Goal: Information Seeking & Learning: Find specific fact

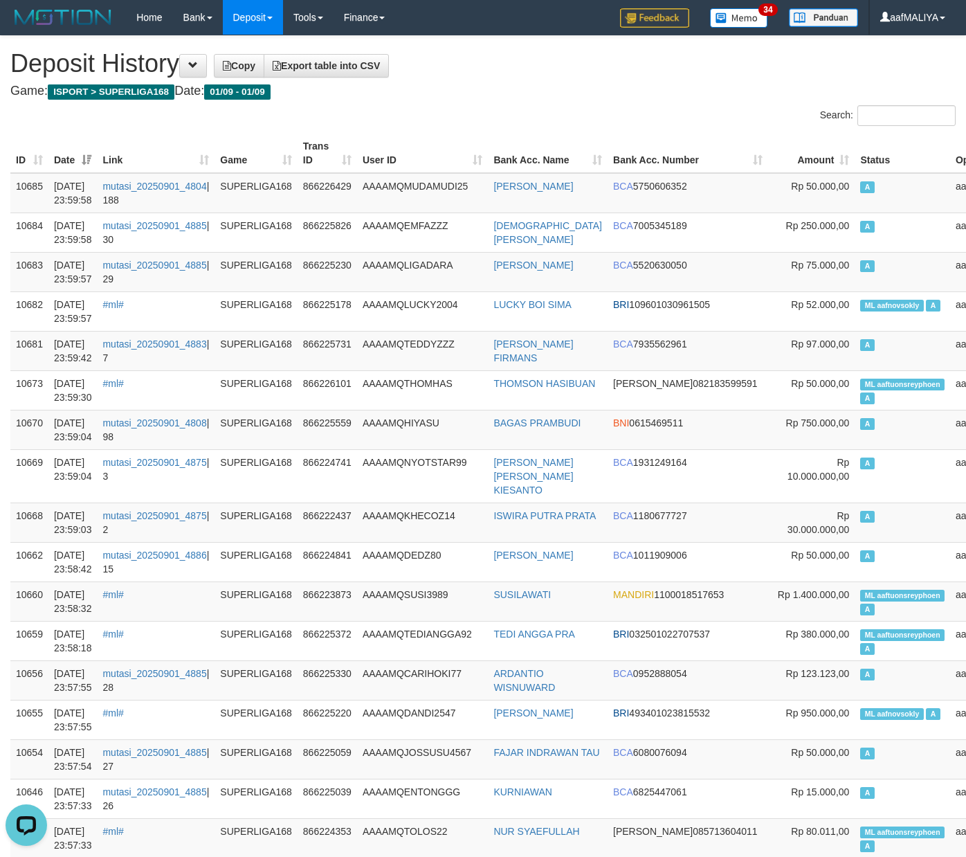
click at [480, 76] on h1 "Deposit History Copy Export table into CSV" at bounding box center [483, 64] width 946 height 28
click at [475, 118] on div "Search:" at bounding box center [483, 117] width 966 height 24
click at [198, 66] on span at bounding box center [193, 65] width 10 height 10
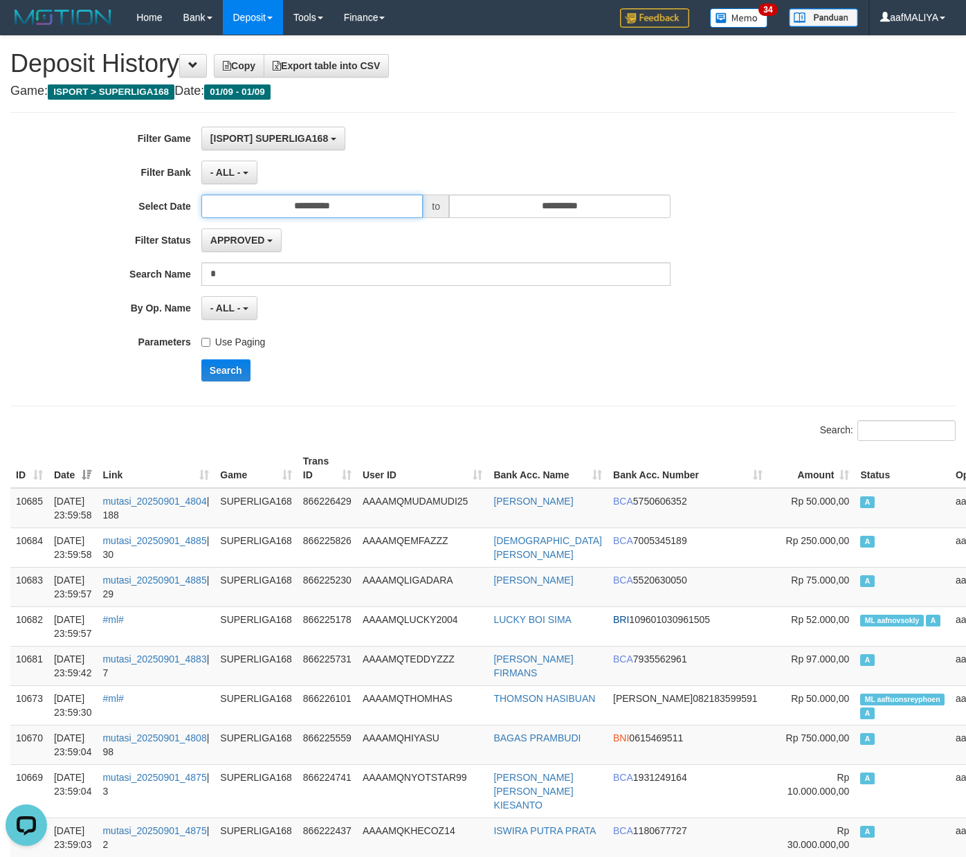
drag, startPoint x: 374, startPoint y: 210, endPoint x: 369, endPoint y: 222, distance: 12.7
click at [375, 209] on input "**********" at bounding box center [312, 207] width 222 height 24
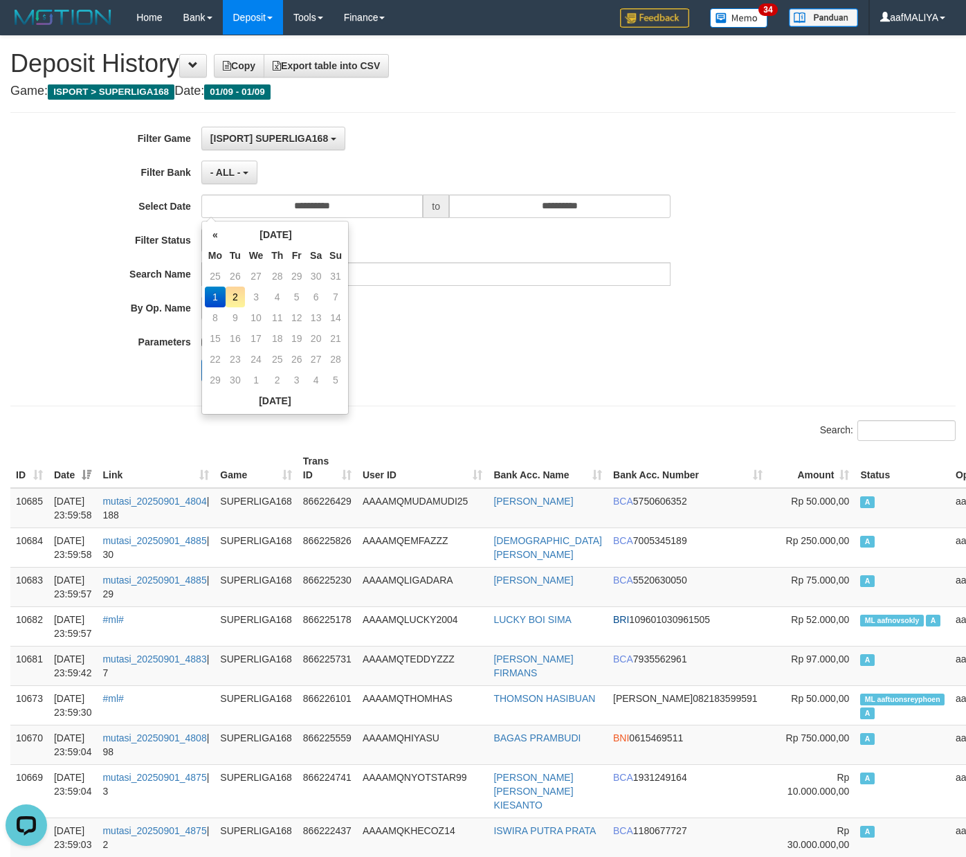
click at [238, 300] on td "2" at bounding box center [235, 297] width 19 height 21
type input "**********"
click at [615, 361] on div "Search" at bounding box center [503, 370] width 604 height 22
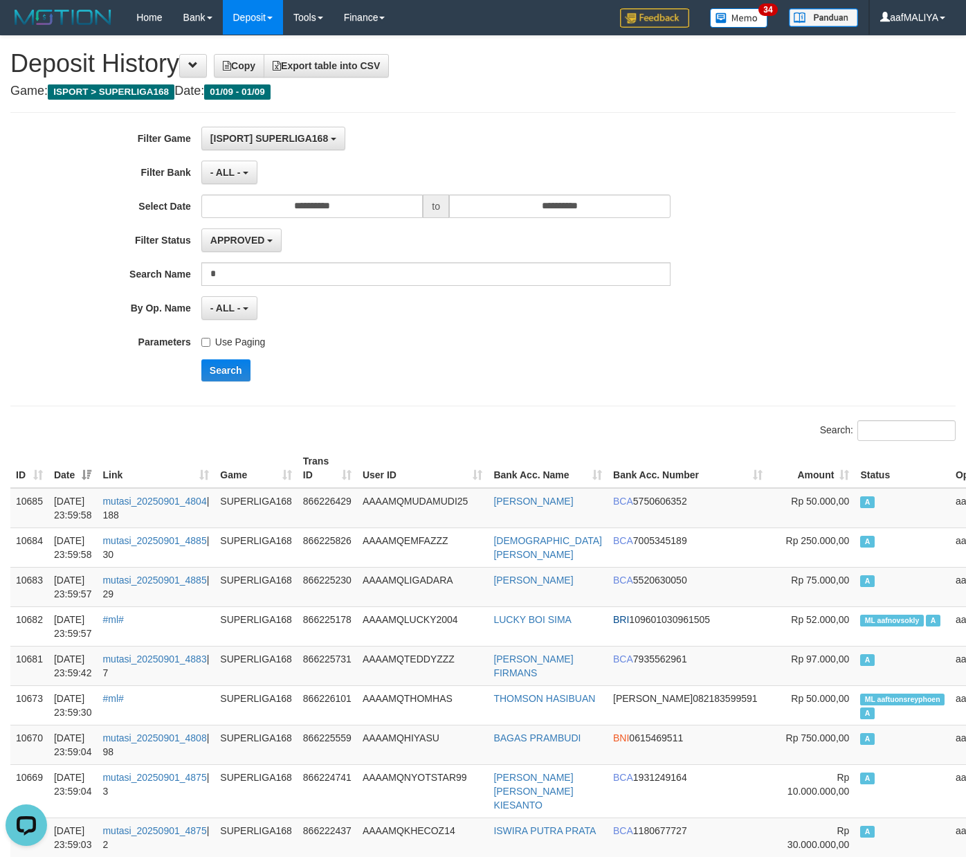
click at [226, 359] on div "**********" at bounding box center [402, 259] width 805 height 265
drag, startPoint x: 217, startPoint y: 372, endPoint x: 6, endPoint y: 471, distance: 233.2
click at [217, 374] on button "Search" at bounding box center [225, 370] width 49 height 22
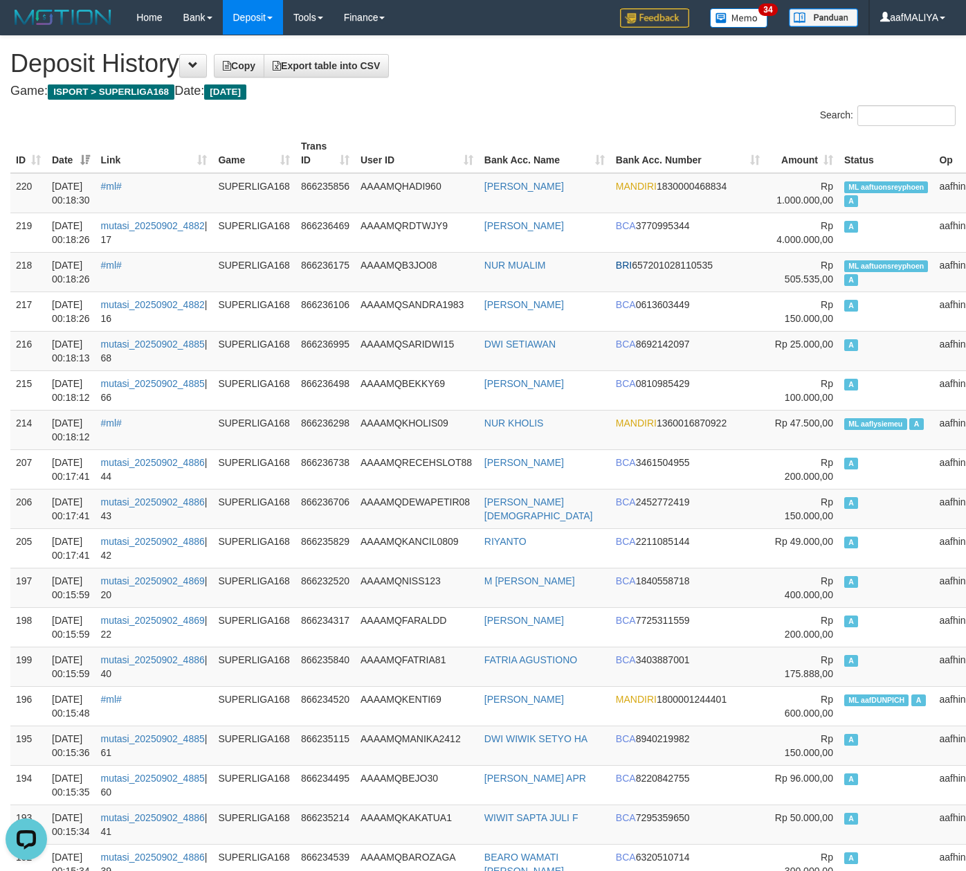
click at [559, 84] on h4 "Game: ISPORT > SUPERLIGA168 Date: [DATE]" at bounding box center [483, 91] width 946 height 14
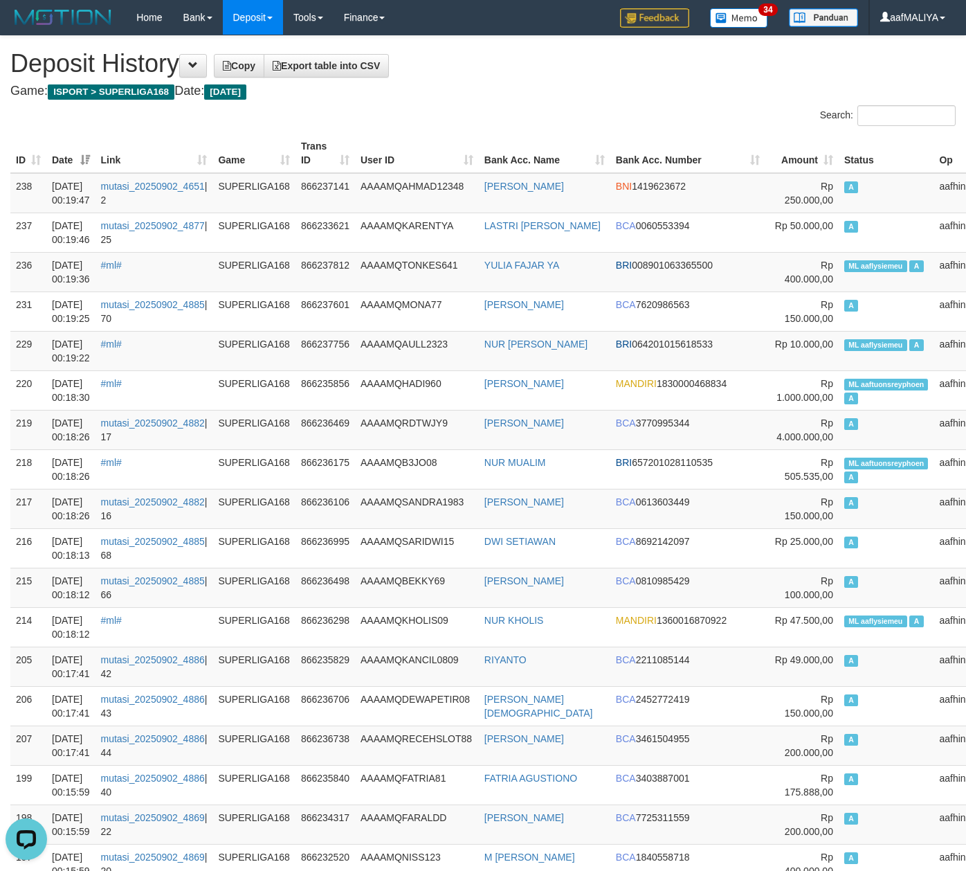
click at [559, 70] on h1 "Deposit History Copy Export table into CSV" at bounding box center [483, 64] width 946 height 28
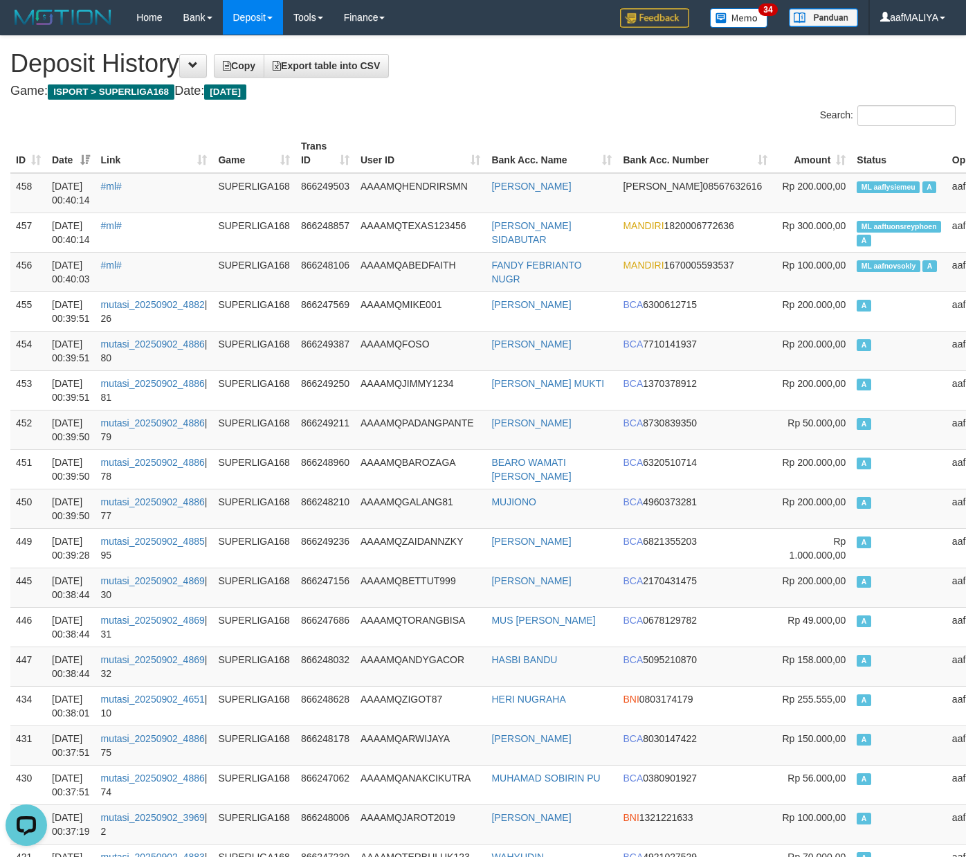
drag, startPoint x: 471, startPoint y: 120, endPoint x: 443, endPoint y: 144, distance: 36.8
click at [471, 120] on div "Search:" at bounding box center [483, 117] width 966 height 24
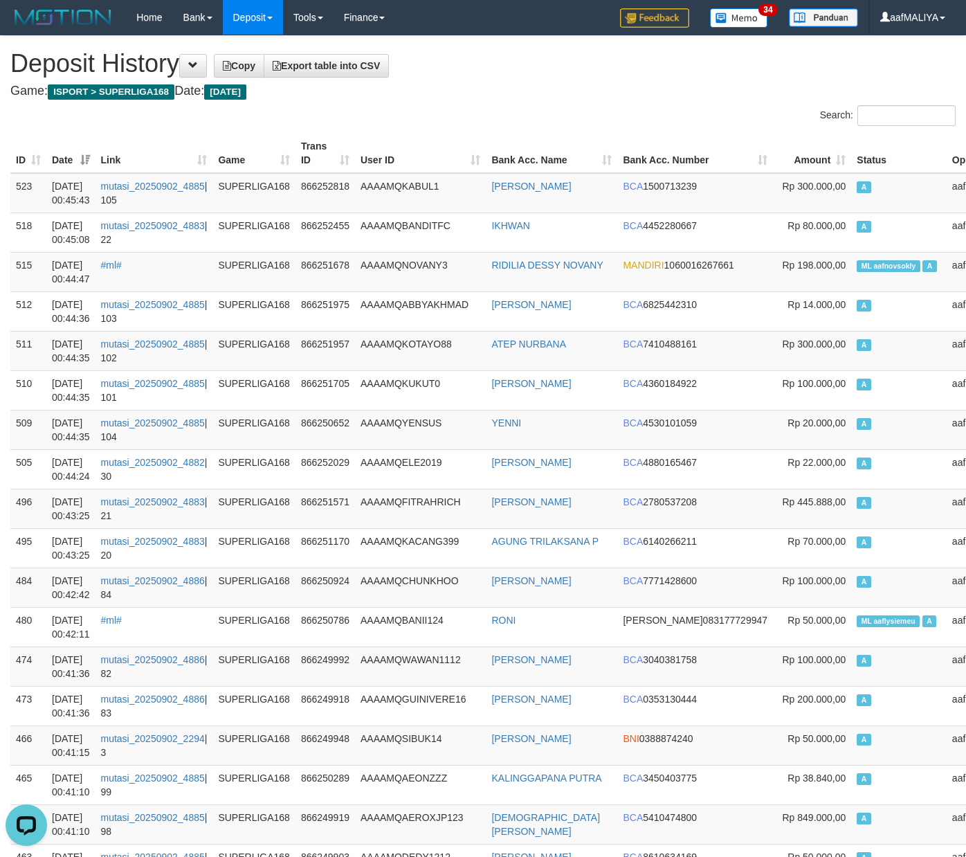
click at [619, 75] on h1 "Deposit History Copy Export table into CSV" at bounding box center [483, 64] width 946 height 28
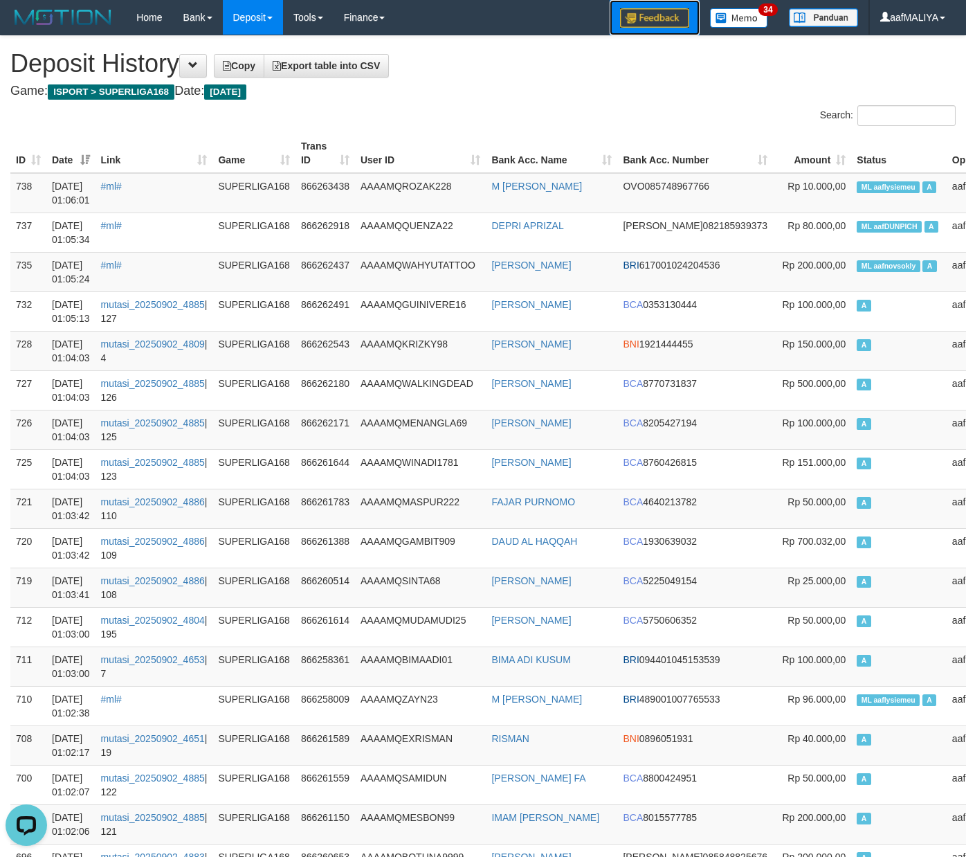
click at [636, 26] on link at bounding box center [655, 17] width 90 height 35
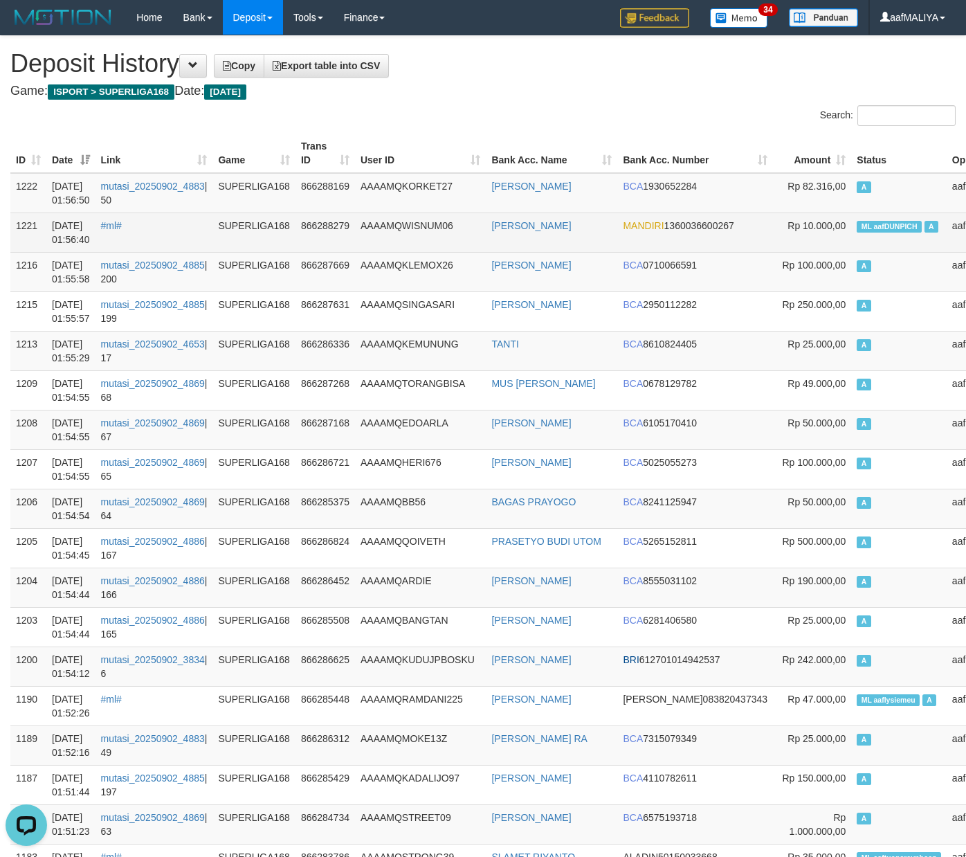
click at [851, 238] on td "ML aafDUNPICH A" at bounding box center [899, 232] width 96 height 39
copy td "ML aafDUNPICH A"
click at [851, 238] on td "ML aafDUNPICH A" at bounding box center [899, 232] width 96 height 39
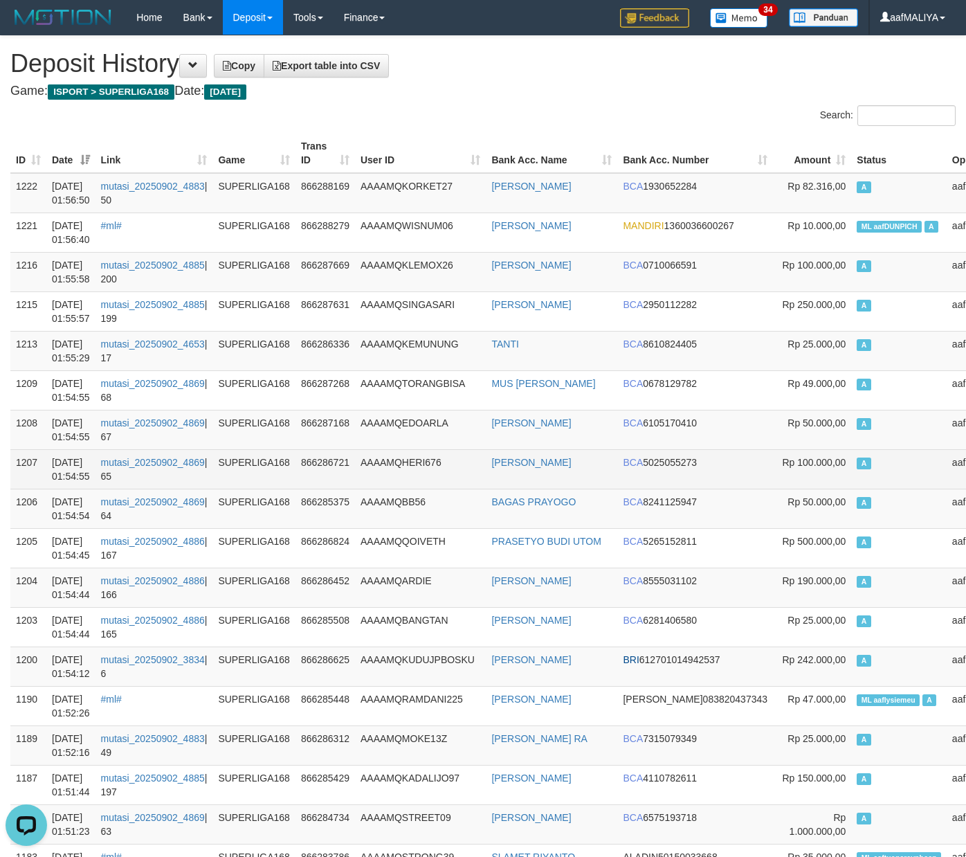
click at [408, 450] on td "AAAAMQHERI676" at bounding box center [420, 468] width 131 height 39
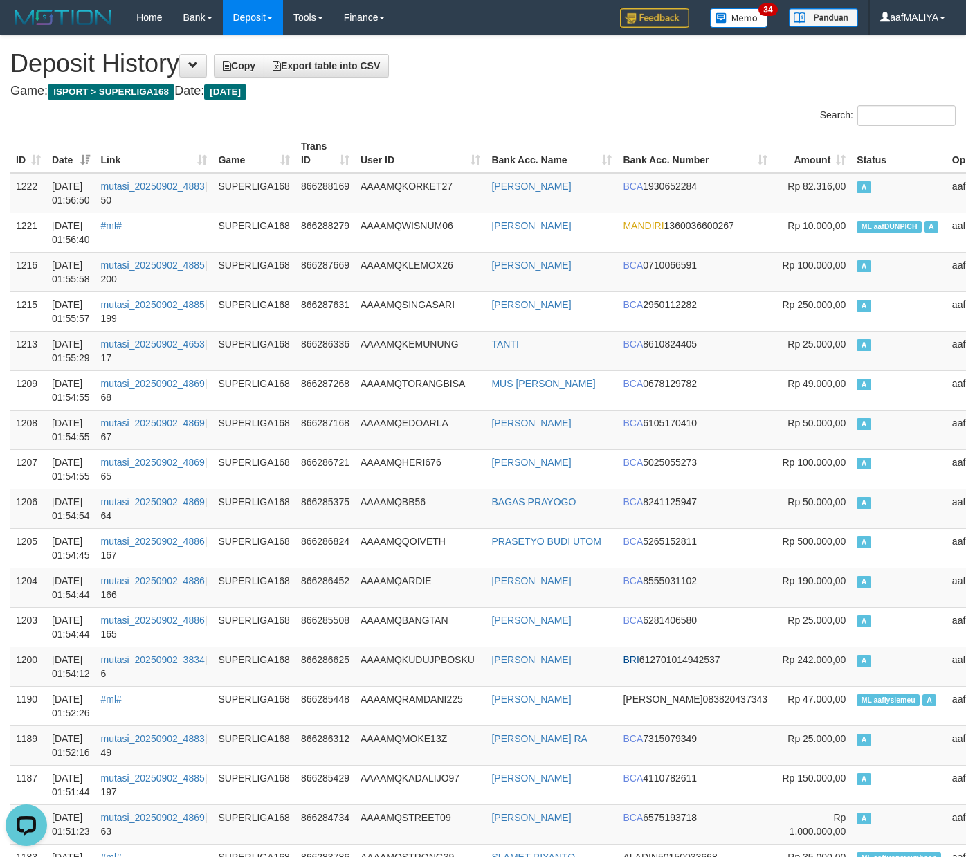
scroll to position [669, 0]
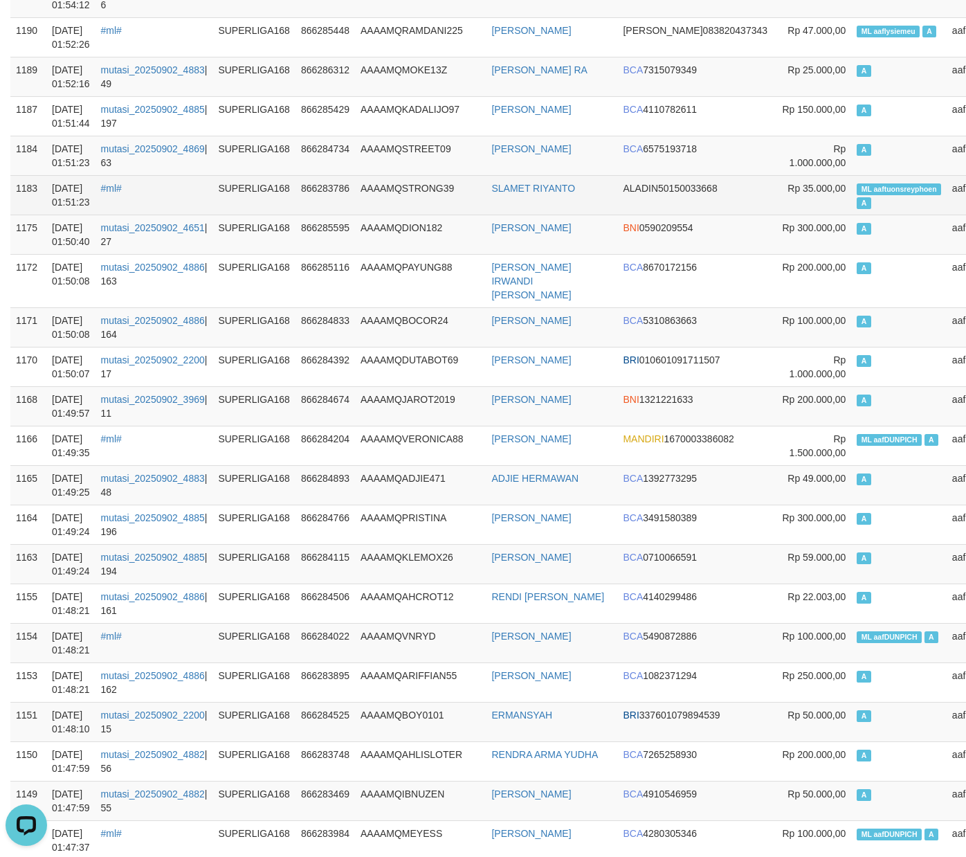
click at [851, 202] on td "ML aaftuonsreyphoen A" at bounding box center [899, 194] width 96 height 39
copy td "ML aaftuonsreyphoen A"
click at [851, 202] on td "ML aaftuonsreyphoen A" at bounding box center [899, 194] width 96 height 39
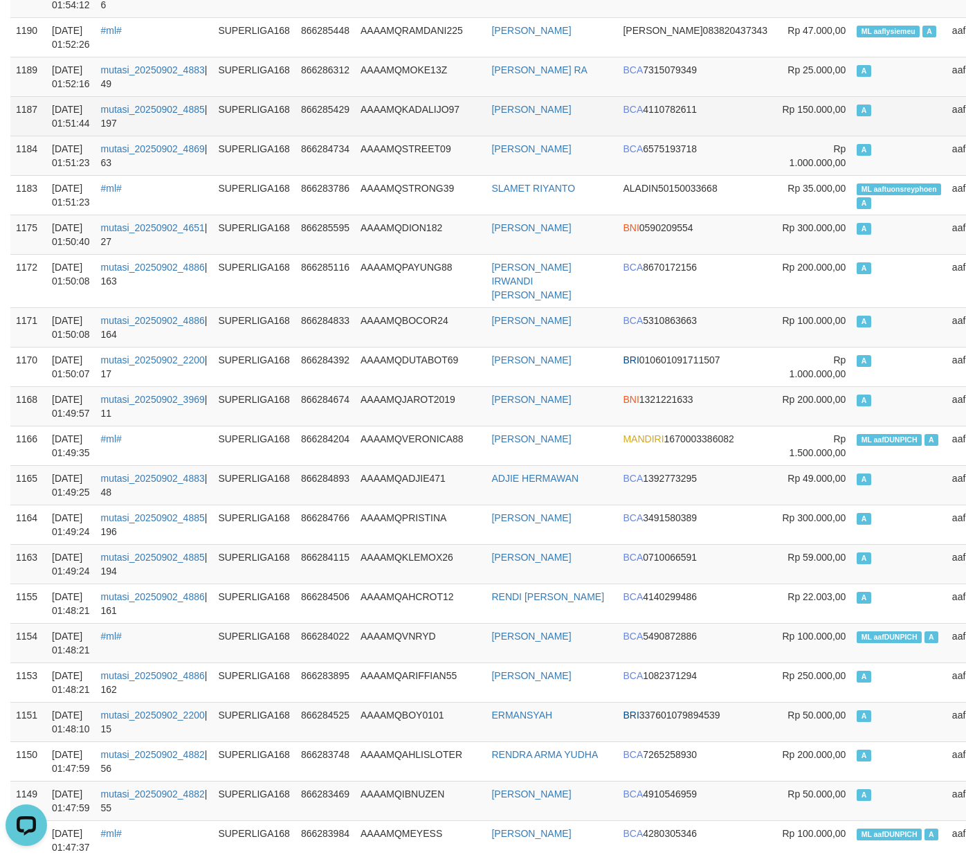
click at [869, 125] on td "A" at bounding box center [899, 115] width 96 height 39
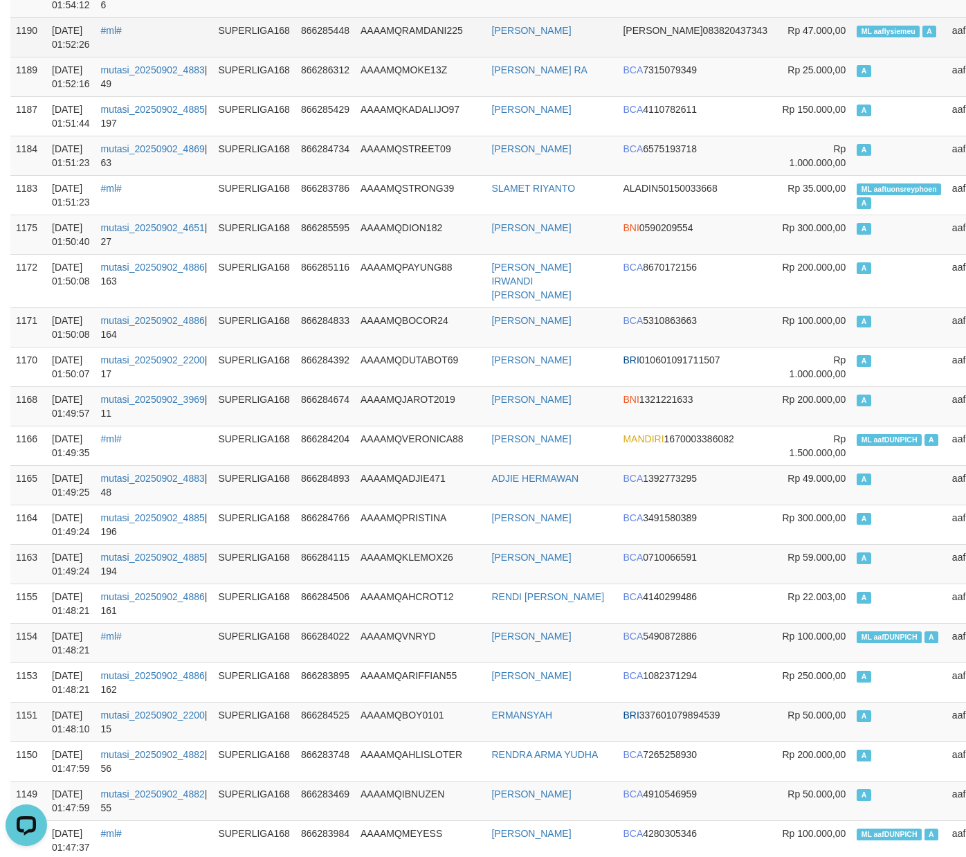
click at [851, 21] on td "ML aaflysiemeu A" at bounding box center [899, 36] width 96 height 39
copy td "ML aaflysiemeu A"
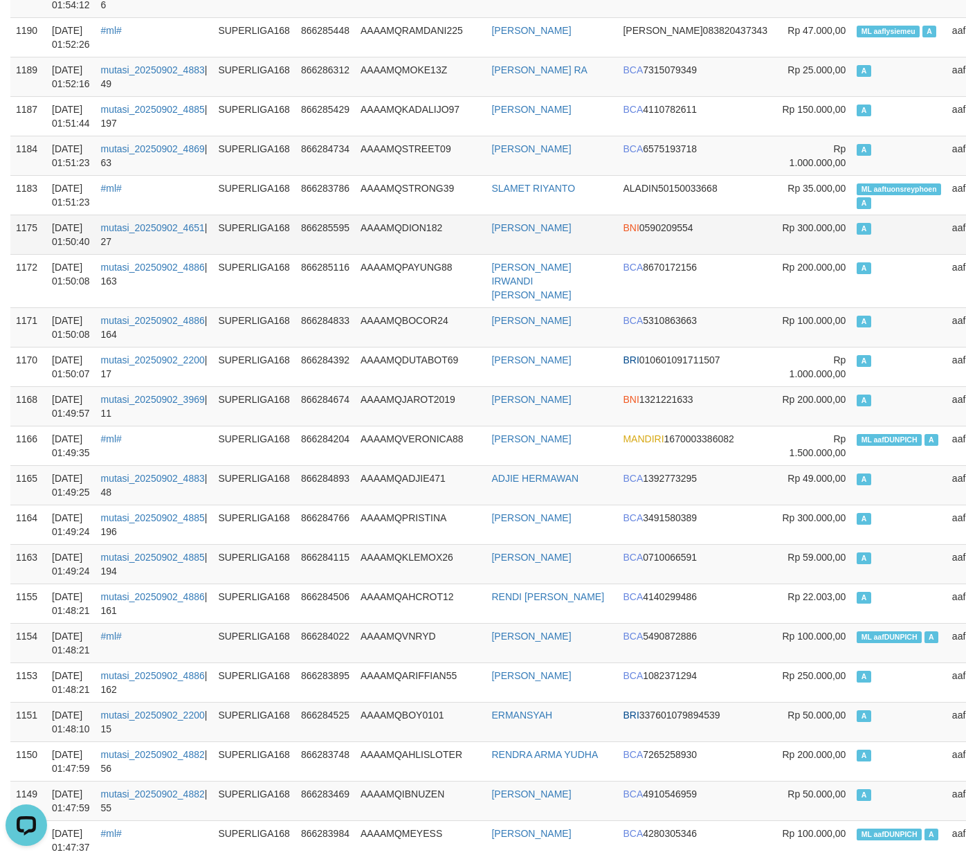
click at [469, 249] on td "AAAAMQDION182" at bounding box center [420, 234] width 131 height 39
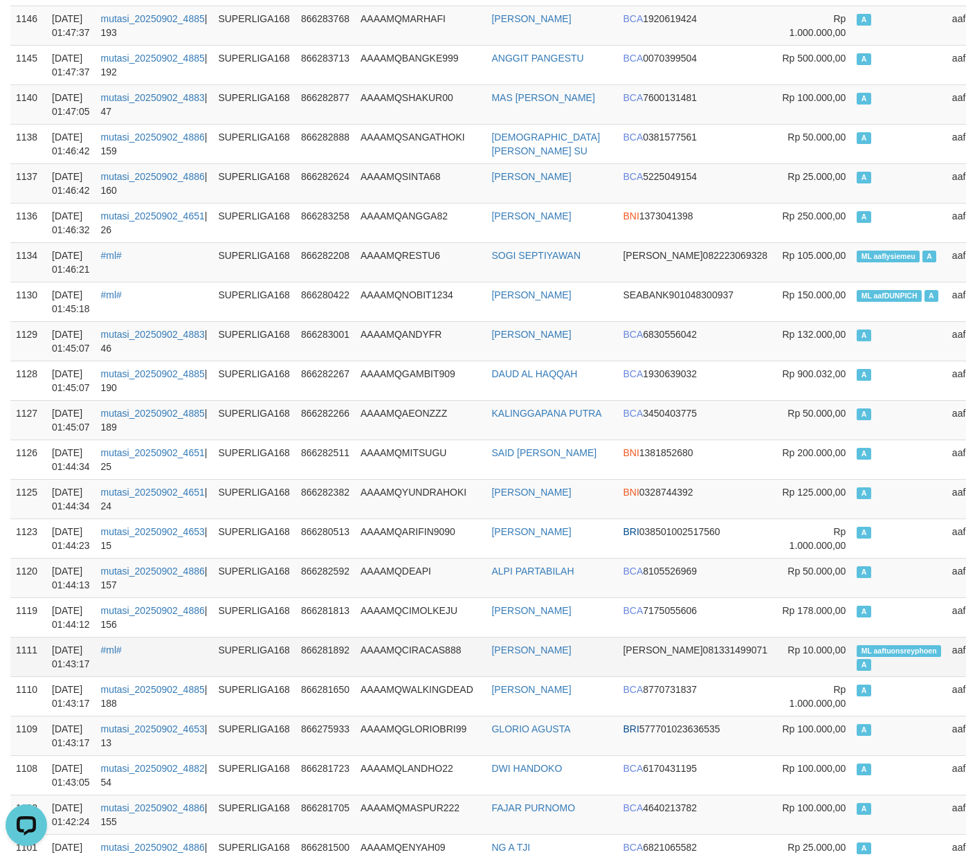
scroll to position [1621, 0]
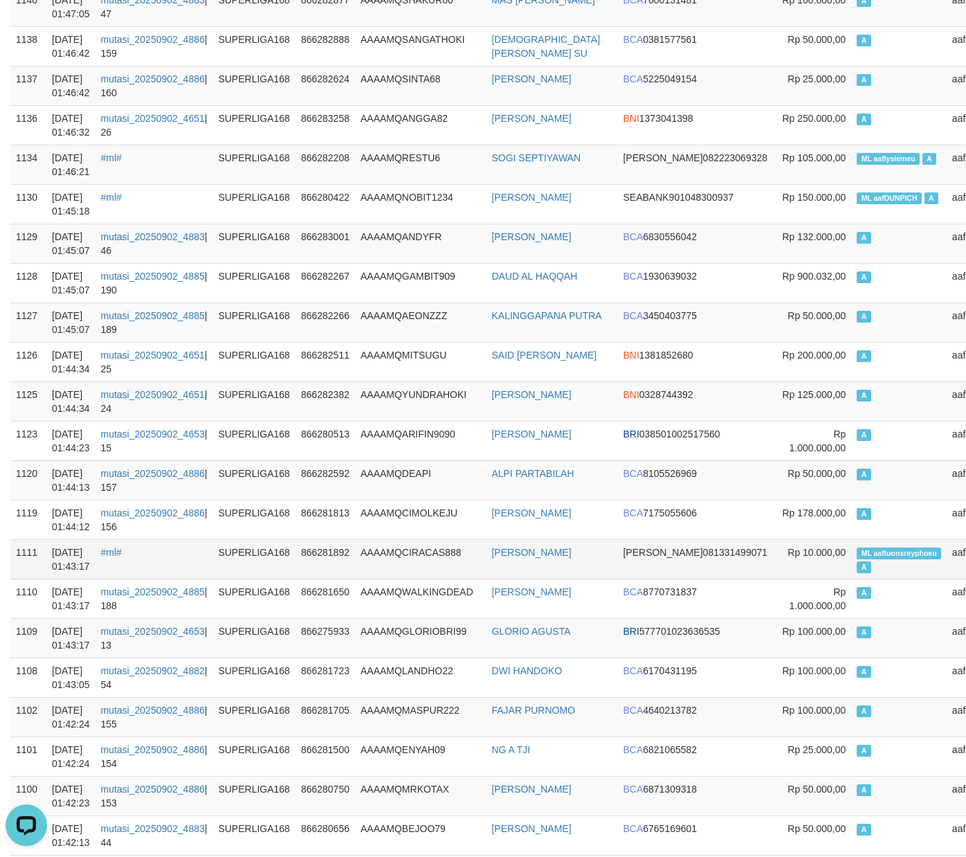
click at [851, 559] on td "ML aaftuonsreyphoen A" at bounding box center [899, 558] width 96 height 39
click at [851, 560] on td "ML aaftuonsreyphoen A" at bounding box center [899, 558] width 96 height 39
copy td "ML aaftuonsreyphoen A"
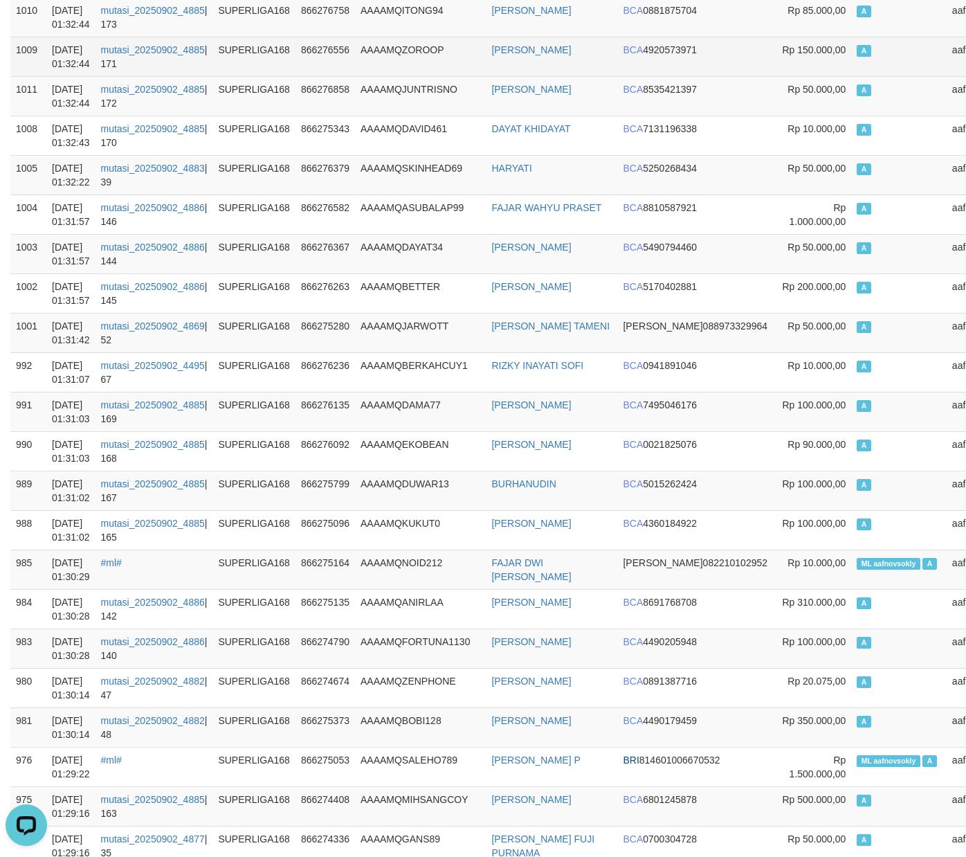
scroll to position [4298, 0]
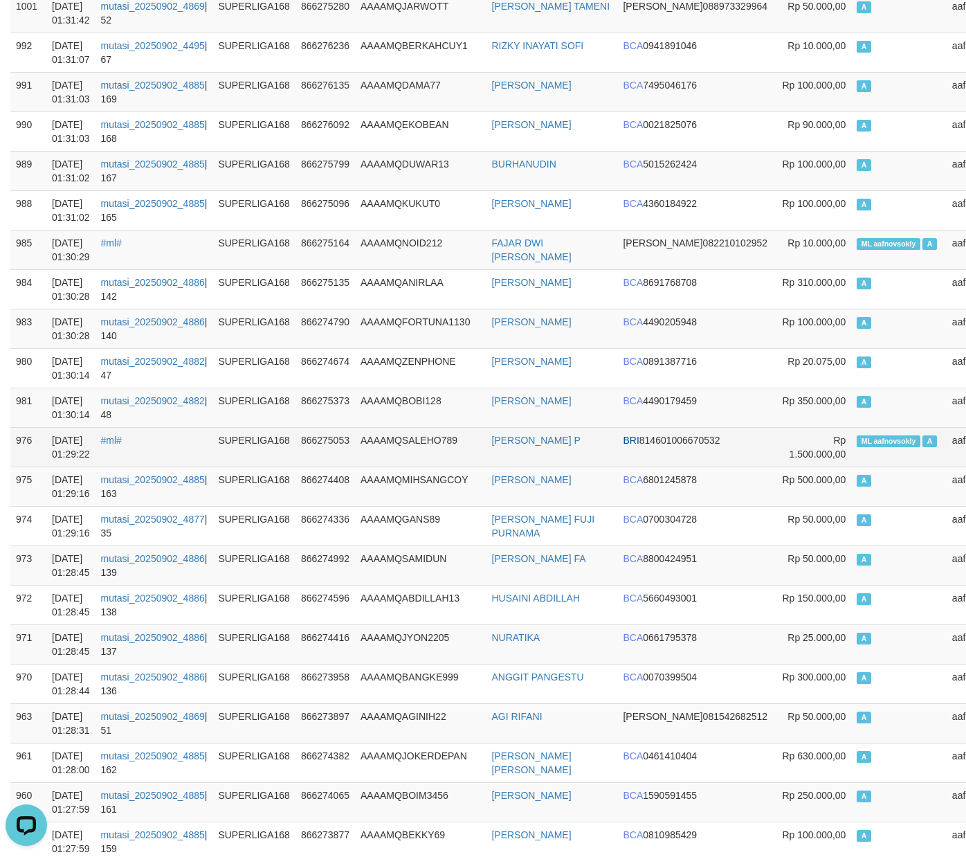
click at [857, 447] on span "ML aafnovsokly" at bounding box center [888, 441] width 63 height 12
copy td "ML aafnovsokly A"
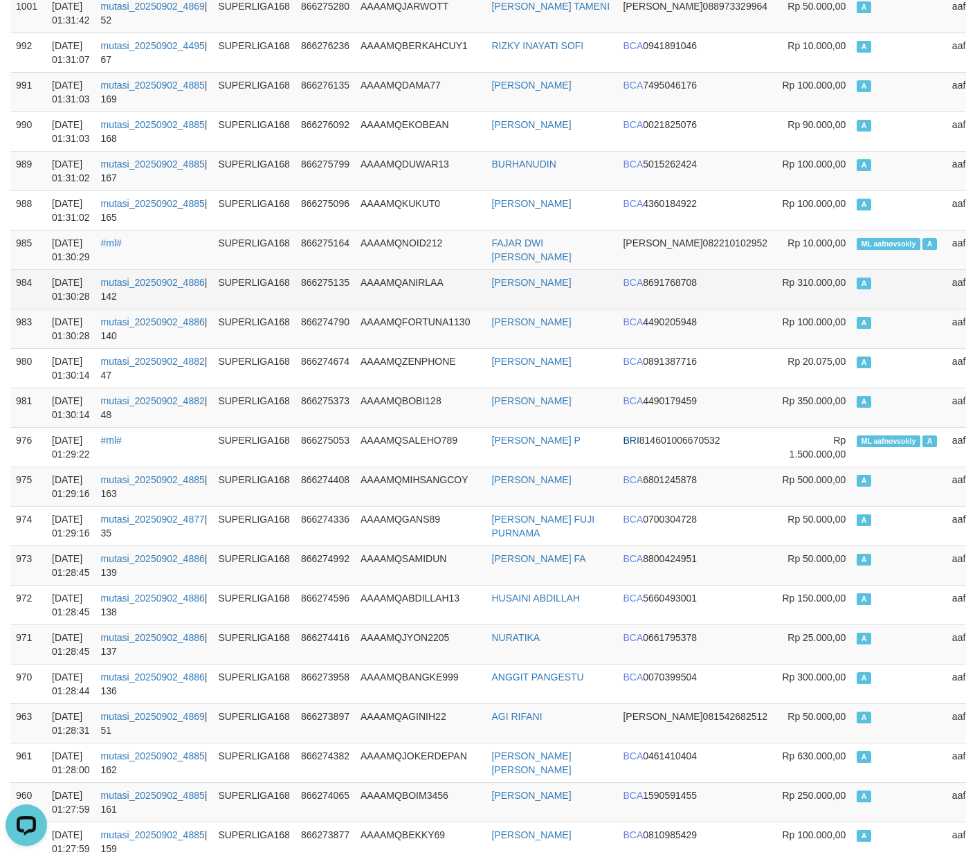
click at [851, 300] on td "A" at bounding box center [899, 288] width 96 height 39
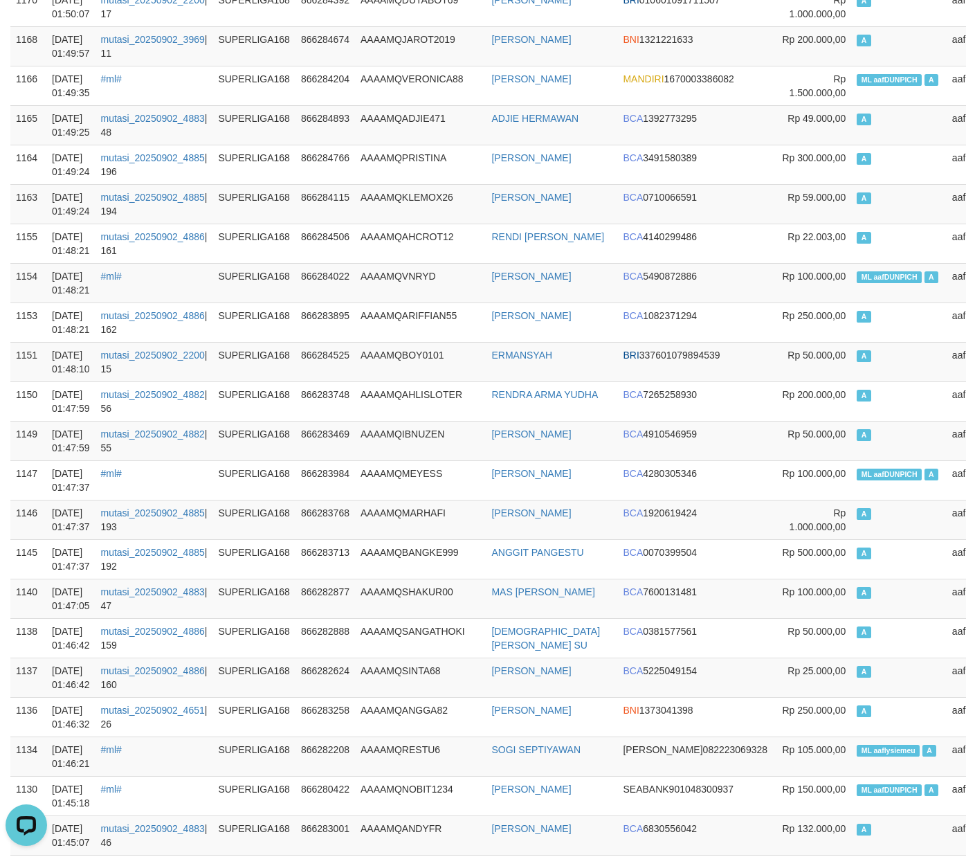
scroll to position [0, 0]
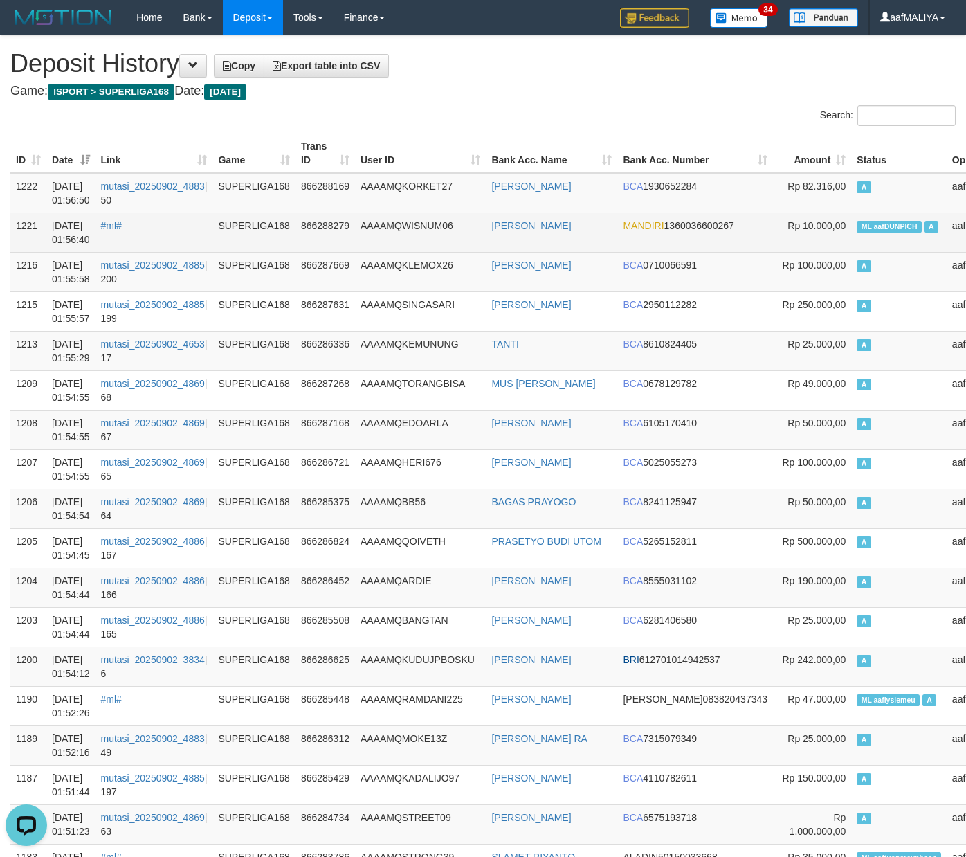
click at [851, 233] on td "ML aafDUNPICH A" at bounding box center [899, 232] width 96 height 39
copy td "ML aafDUNPICH A"
click at [851, 233] on td "ML aafDUNPICH A" at bounding box center [899, 232] width 96 height 39
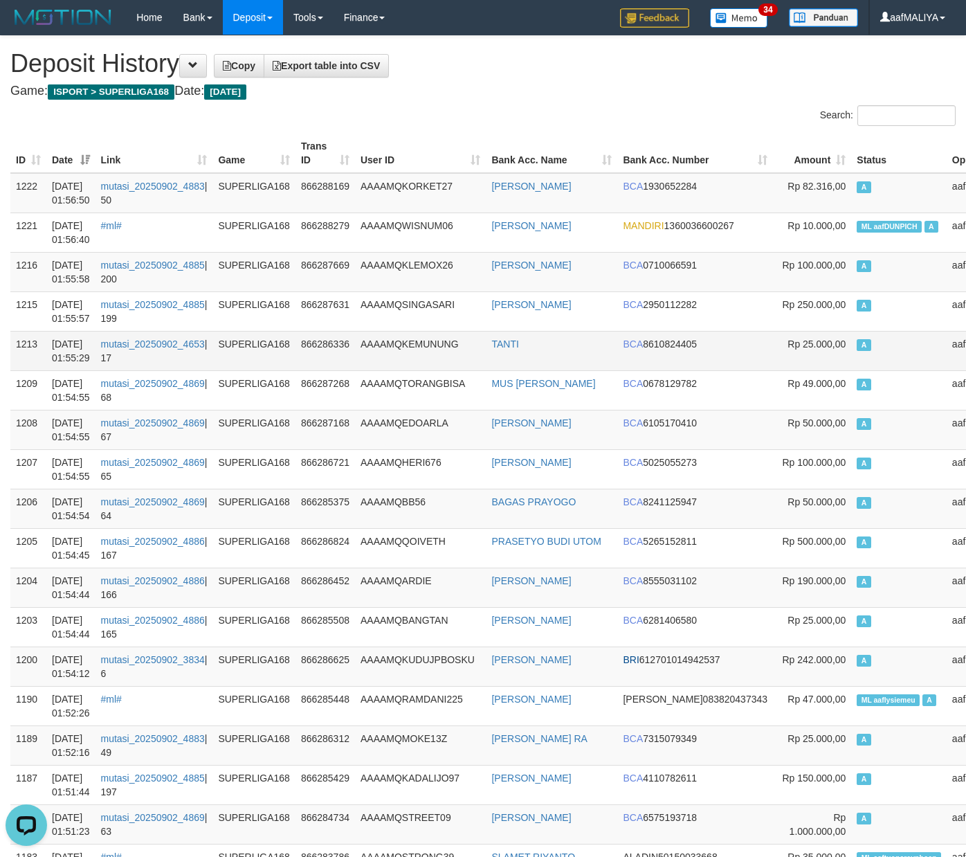
click at [546, 338] on td "TANTI" at bounding box center [552, 350] width 132 height 39
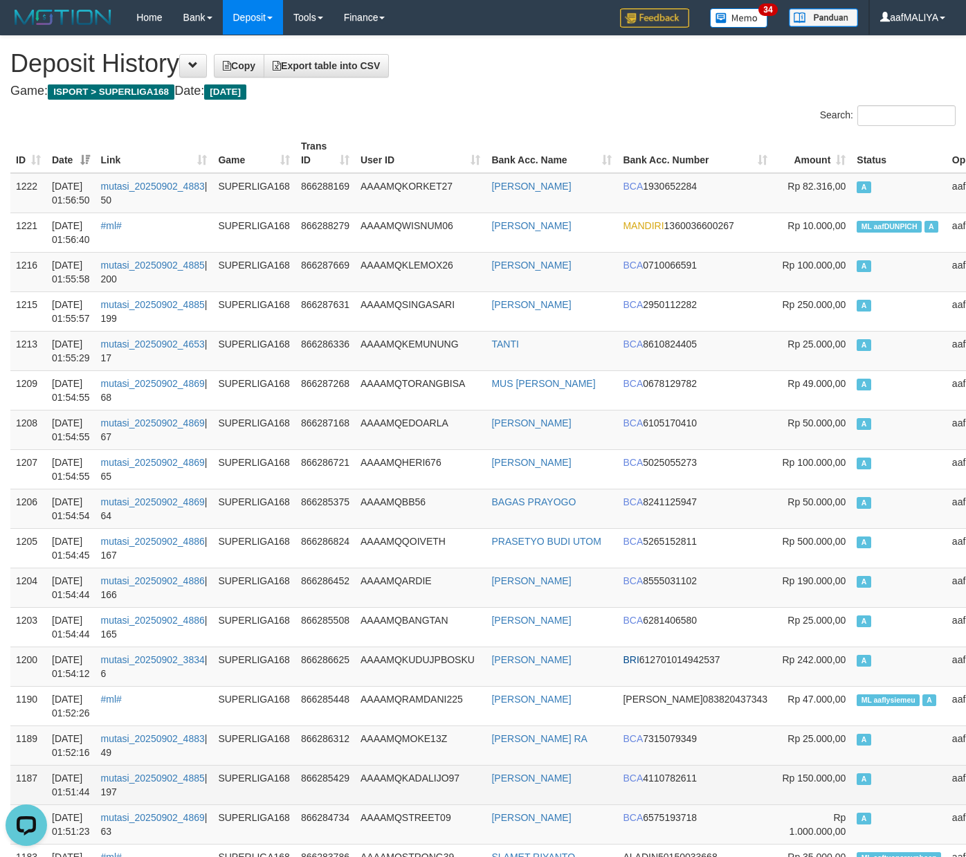
scroll to position [669, 0]
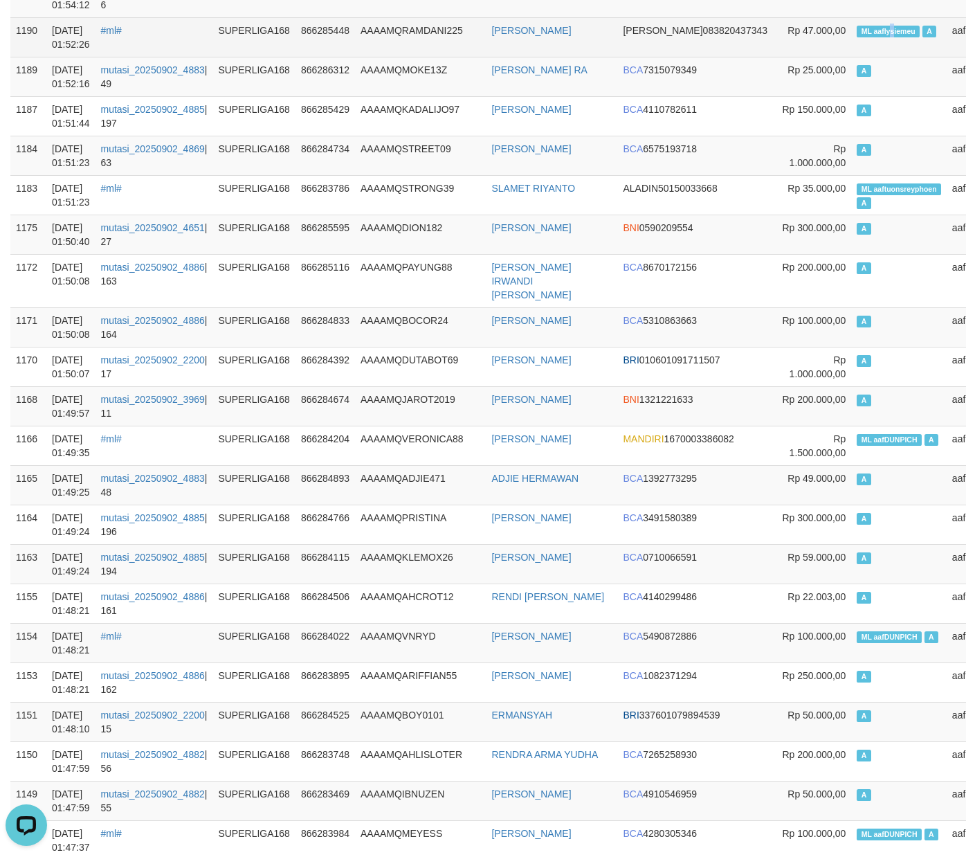
click at [851, 25] on td "ML aaflysiemeu A" at bounding box center [899, 36] width 96 height 39
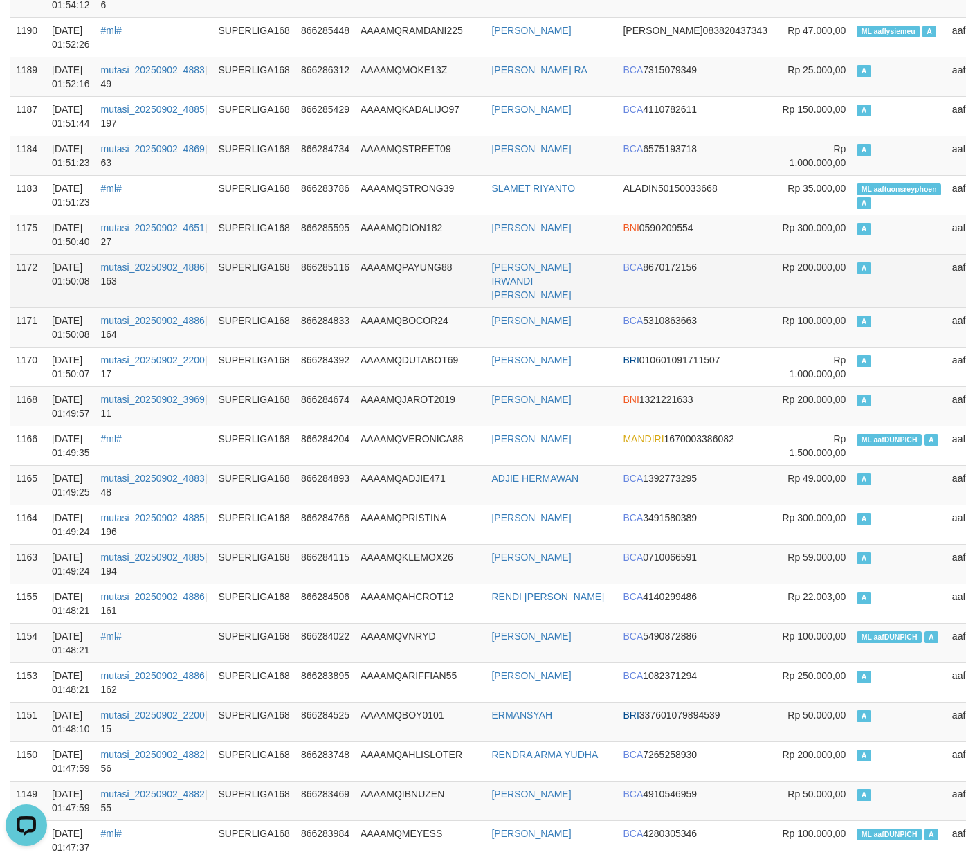
click at [366, 263] on td "AAAAMQPAYUNG88" at bounding box center [420, 280] width 131 height 53
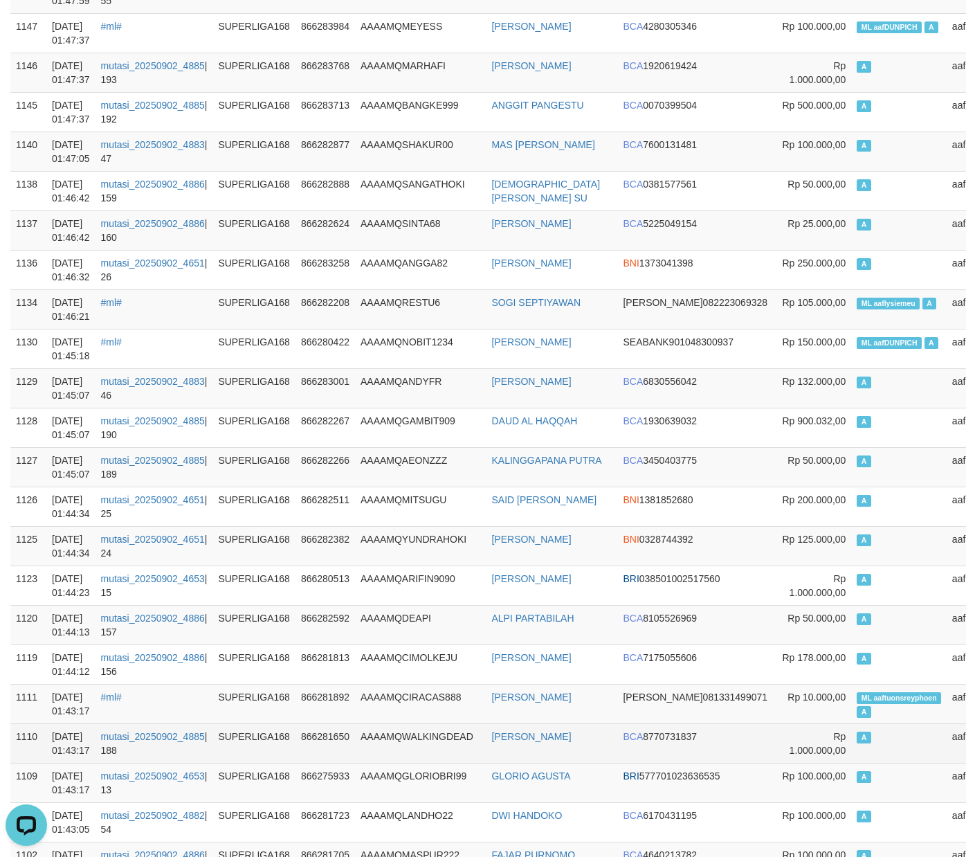
scroll to position [1621, 0]
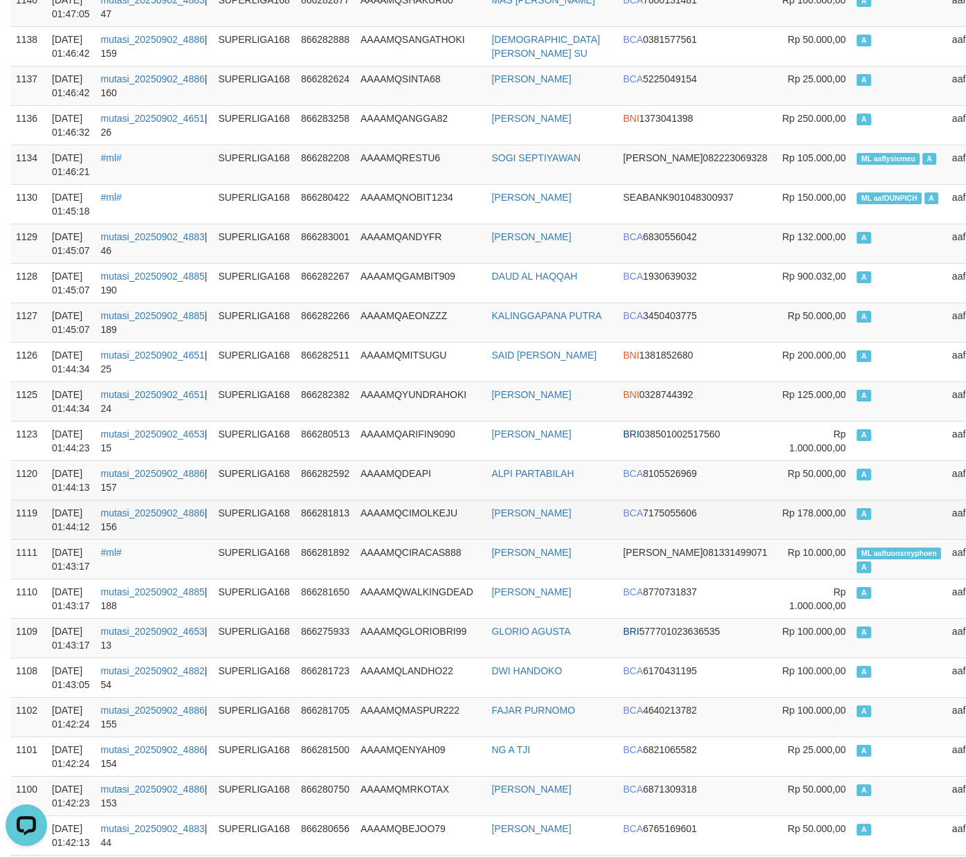
click at [851, 519] on td "A" at bounding box center [899, 519] width 96 height 39
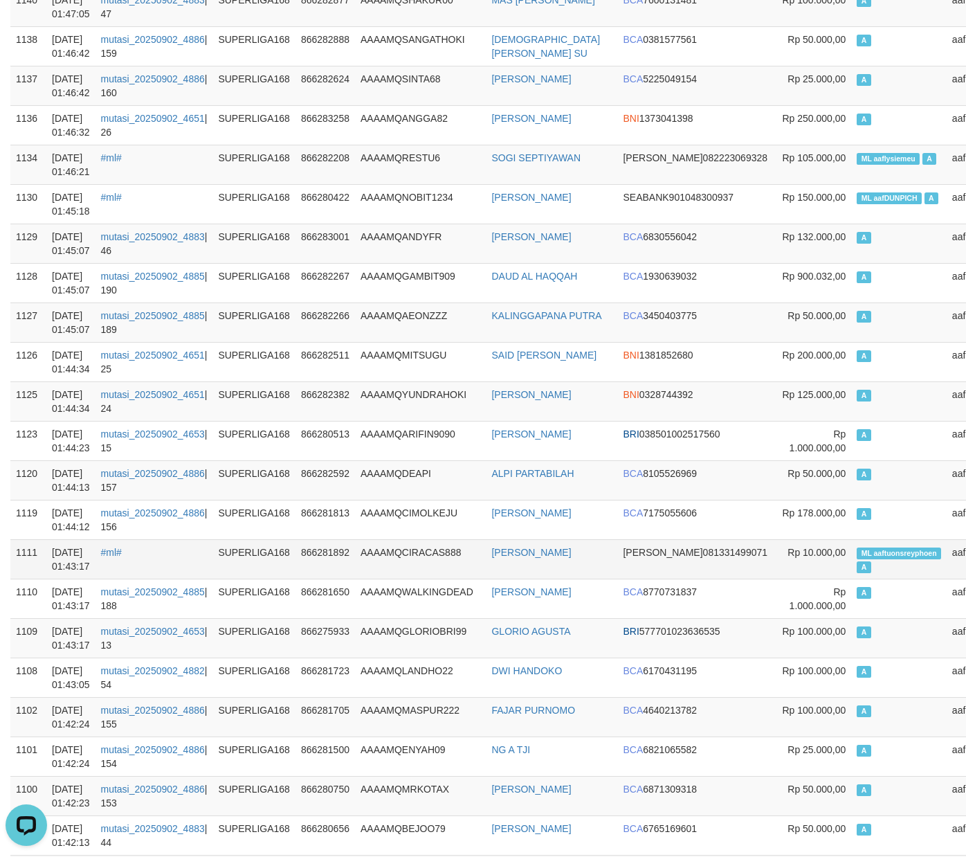
click at [851, 562] on td "ML aaftuonsreyphoen A" at bounding box center [899, 558] width 96 height 39
copy td "ML aaftuonsreyphoen A"
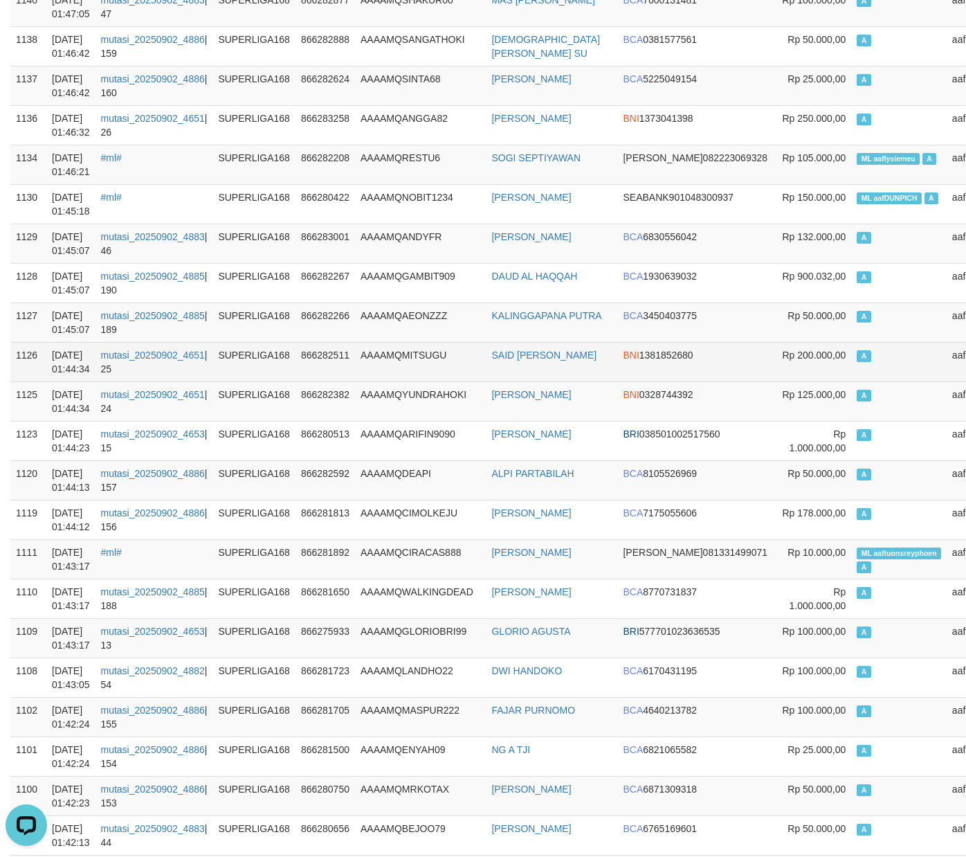
click at [856, 345] on td "A" at bounding box center [899, 361] width 96 height 39
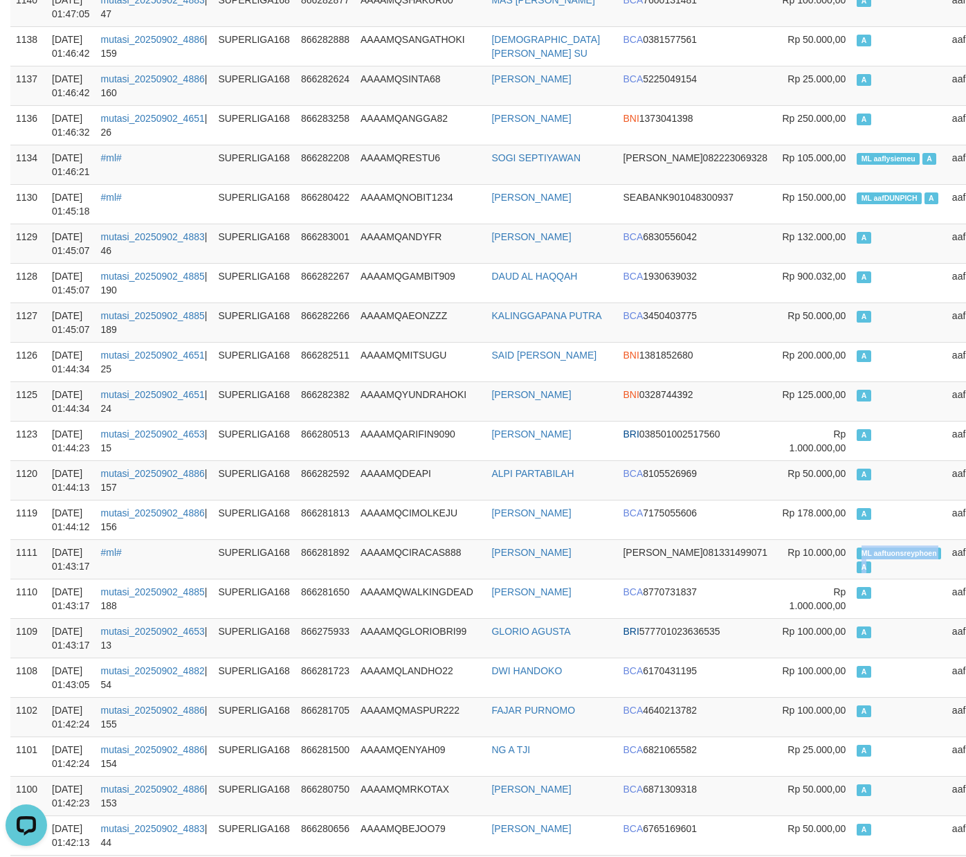
scroll to position [0, 0]
